Goal: Task Accomplishment & Management: Manage account settings

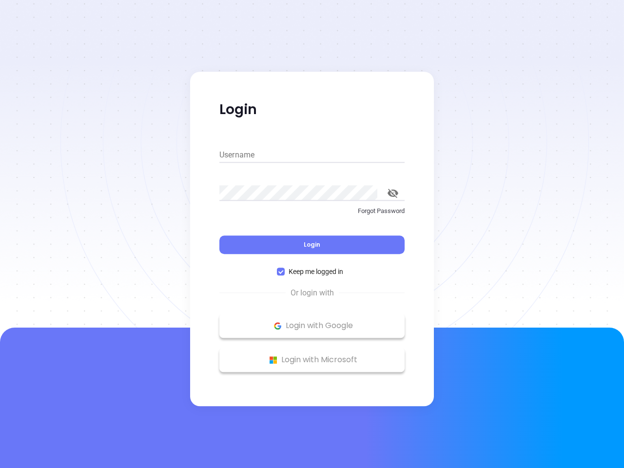
click at [312, 234] on div "Login" at bounding box center [311, 239] width 185 height 30
click at [312, 155] on input "Username" at bounding box center [311, 155] width 185 height 16
click at [393, 193] on icon "toggle password visibility" at bounding box center [392, 193] width 11 height 9
click at [312, 245] on span "Login" at bounding box center [312, 244] width 17 height 8
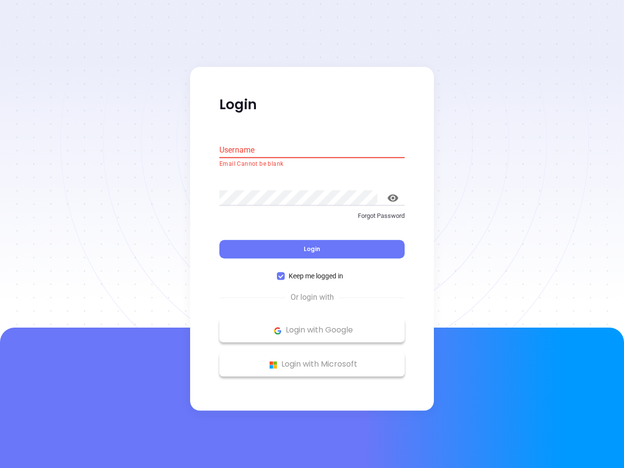
click at [312, 271] on span "Keep me logged in" at bounding box center [316, 276] width 62 height 11
click at [285, 272] on input "Keep me logged in" at bounding box center [281, 276] width 8 height 8
checkbox input "false"
click at [312, 326] on p "Login with Google" at bounding box center [311, 330] width 175 height 15
click at [312, 360] on p "Login with Microsoft" at bounding box center [311, 364] width 175 height 15
